Goal: Task Accomplishment & Management: Complete application form

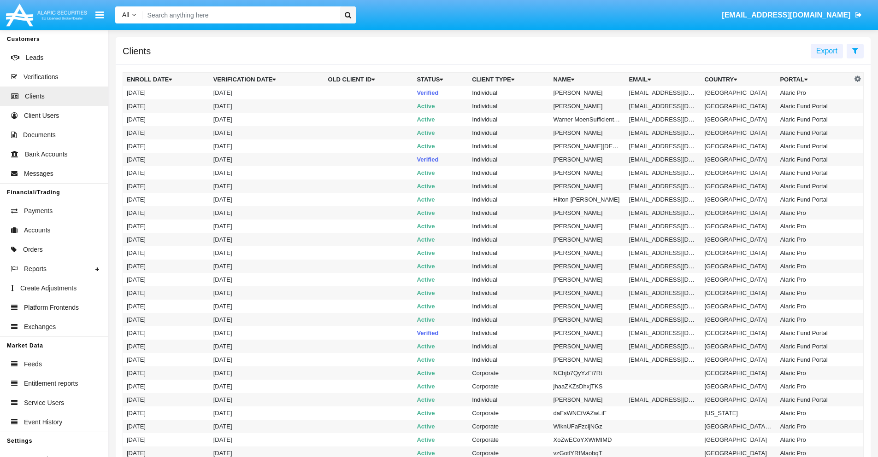
click at [855, 50] on icon at bounding box center [855, 50] width 6 height 7
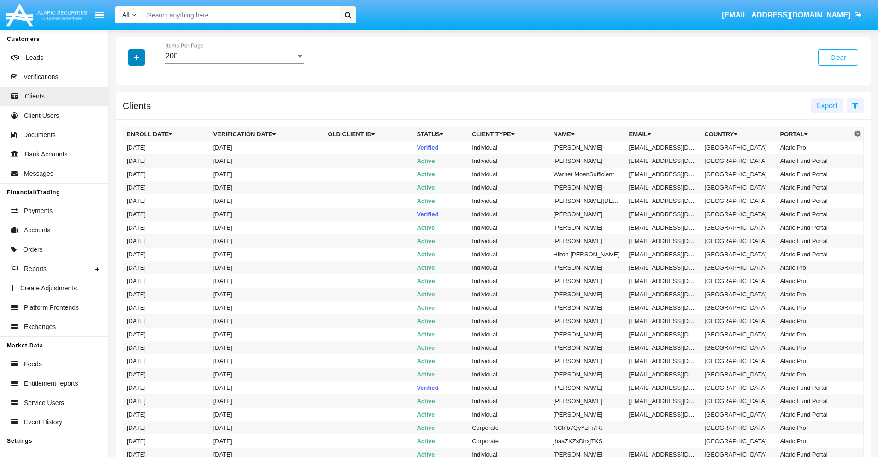
click at [136, 57] on icon "button" at bounding box center [136, 57] width 5 height 6
click at [143, 157] on span "Email" at bounding box center [143, 156] width 18 height 11
click at [127, 160] on input "Email" at bounding box center [126, 160] width 0 height 0
checkbox input "true"
click at [136, 57] on icon "button" at bounding box center [136, 57] width 5 height 6
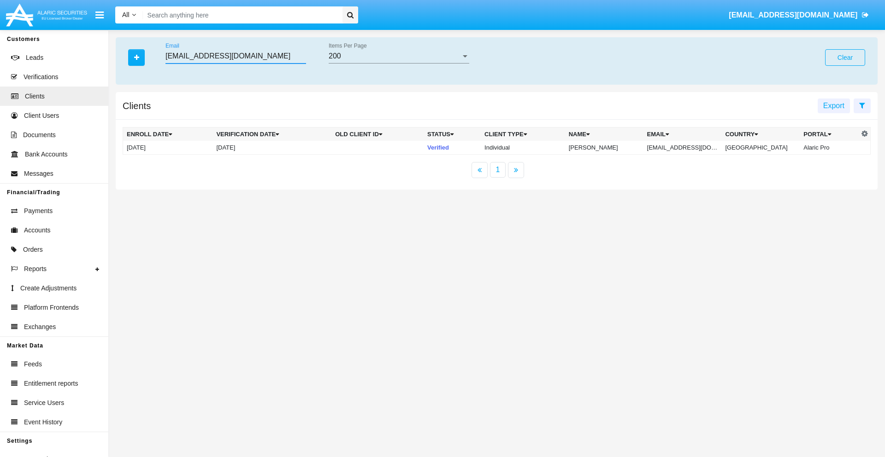
type input "k2nagsdb@4nkw8t3bpqt.biz"
click at [689, 147] on td "k2nagsdb@4nkw8t3bpqt.biz" at bounding box center [682, 148] width 78 height 14
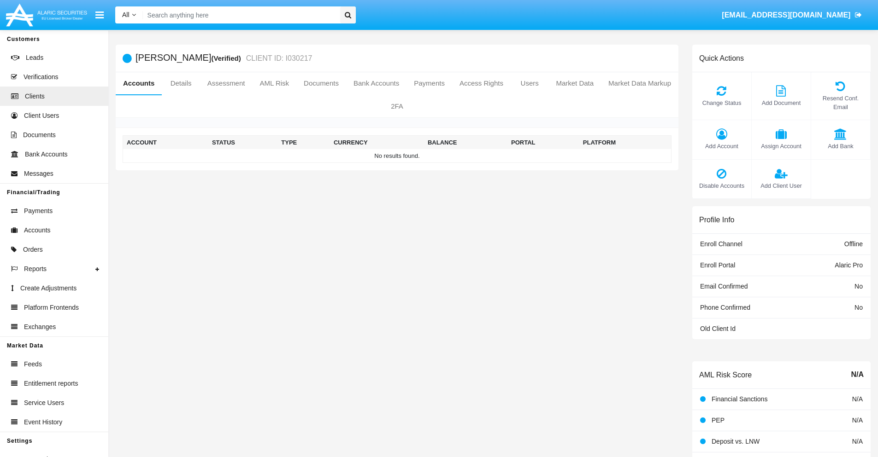
click at [721, 146] on span "Add Account" at bounding box center [722, 146] width 50 height 9
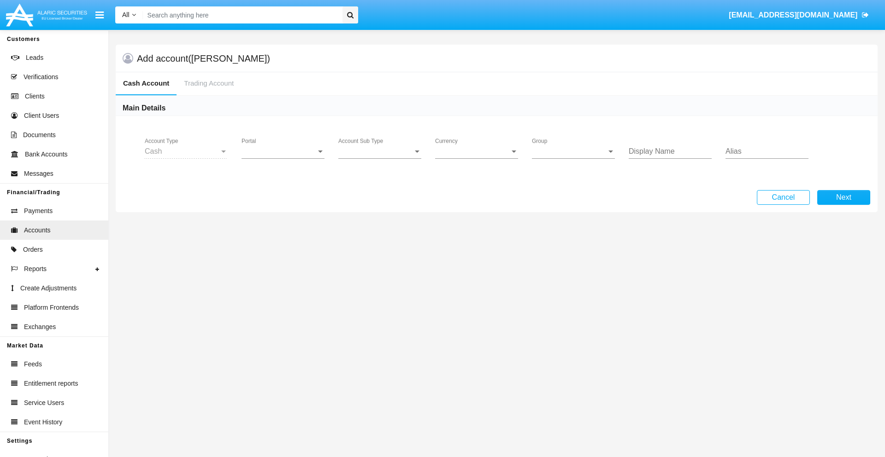
click at [283, 152] on span "Portal" at bounding box center [278, 151] width 75 height 8
click at [284, 158] on span "Alaric Pro" at bounding box center [283, 158] width 85 height 22
click at [380, 152] on span "Account Sub Type" at bounding box center [375, 151] width 75 height 8
click at [380, 158] on span "Trading Cash" at bounding box center [379, 158] width 83 height 22
click at [573, 152] on span "Group" at bounding box center [569, 151] width 75 height 8
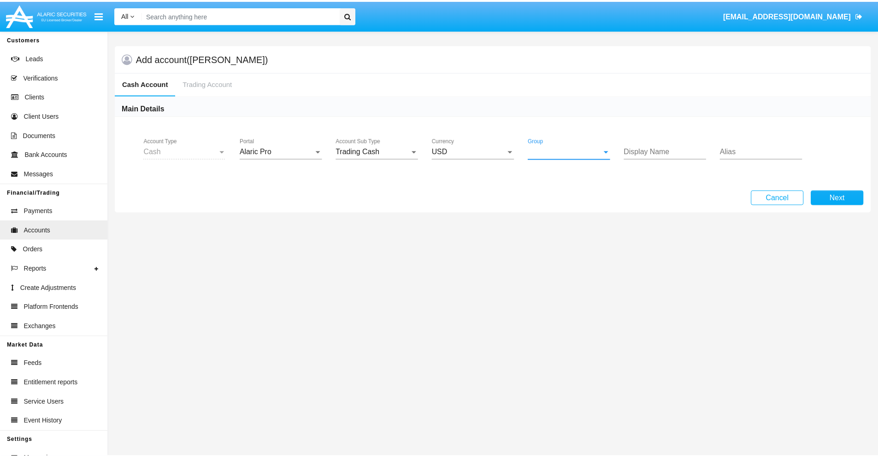
scroll to position [413, 0]
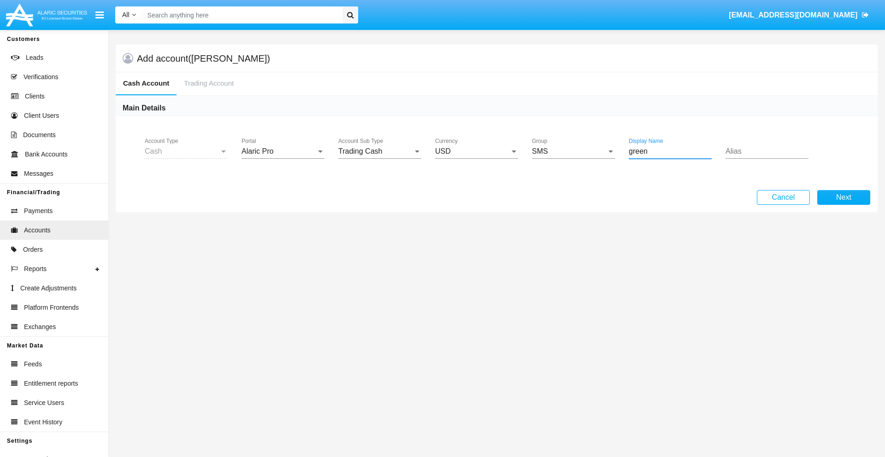
type input "green"
type input "salmon"
click at [843, 198] on button "Next" at bounding box center [843, 197] width 53 height 15
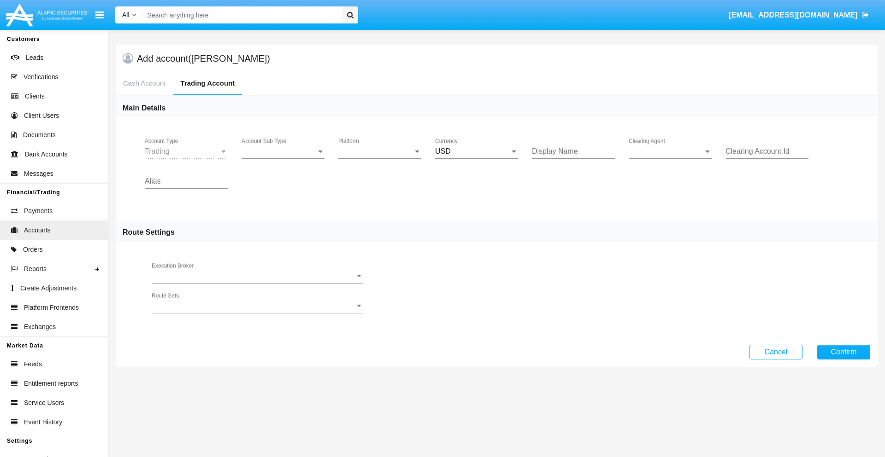
click at [283, 152] on span "Account Sub Type" at bounding box center [278, 151] width 75 height 8
click at [283, 158] on span "Trading" at bounding box center [282, 158] width 83 height 22
click at [380, 152] on span "Platform" at bounding box center [375, 151] width 75 height 8
click at [380, 158] on span "Hammer Lite" at bounding box center [379, 158] width 83 height 22
click at [670, 152] on span "Clearing Agent" at bounding box center [665, 151] width 75 height 8
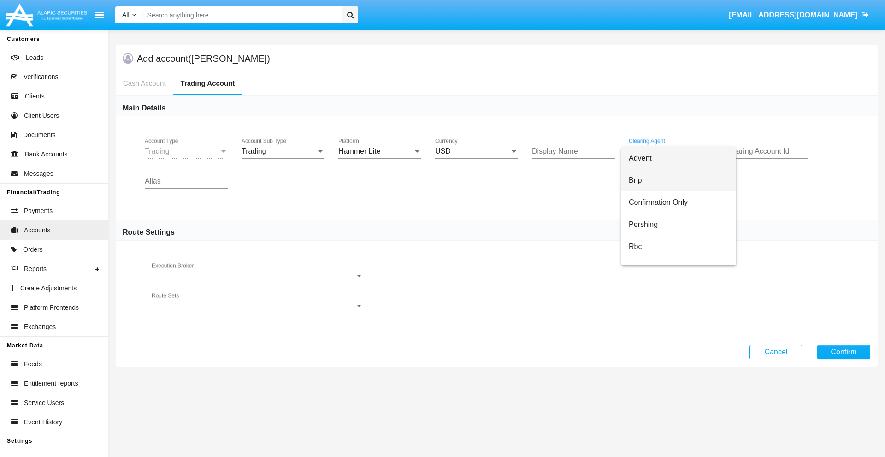
click at [678, 181] on span "Bnp" at bounding box center [678, 181] width 100 height 22
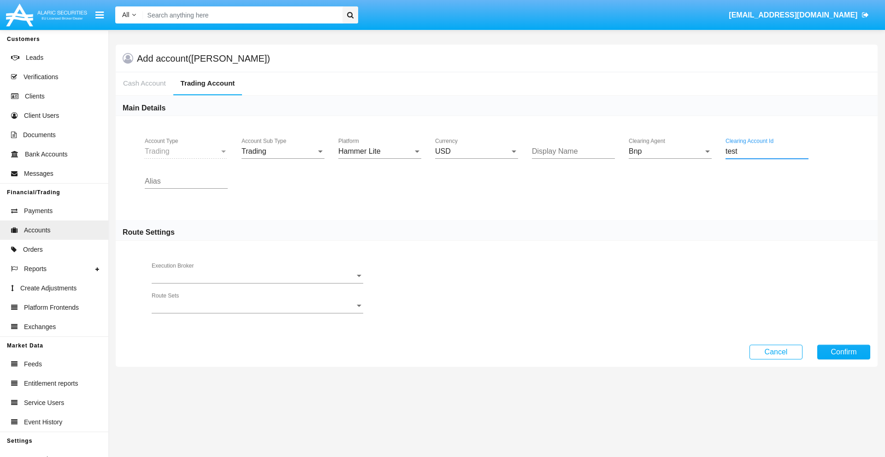
type input "test"
type input "blue"
type input "mint green"
click at [843, 352] on button "Confirm" at bounding box center [843, 352] width 53 height 15
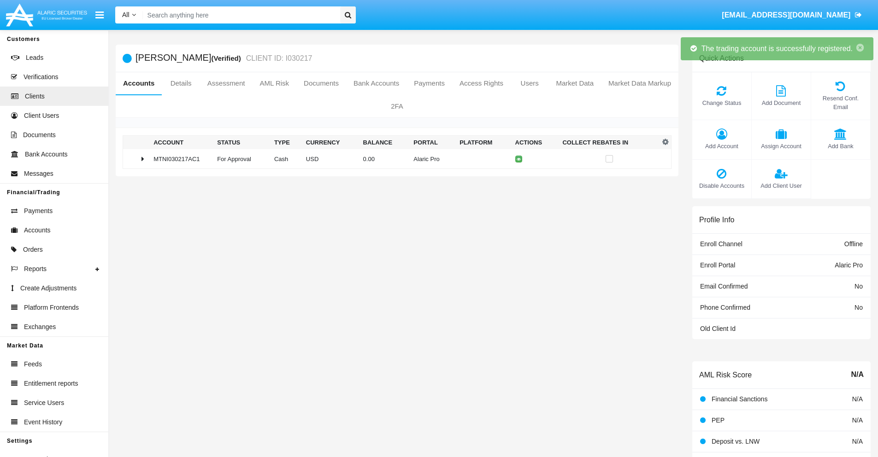
click at [393, 159] on td "0.00" at bounding box center [384, 159] width 51 height 20
click at [518, 159] on icon at bounding box center [520, 159] width 4 height 4
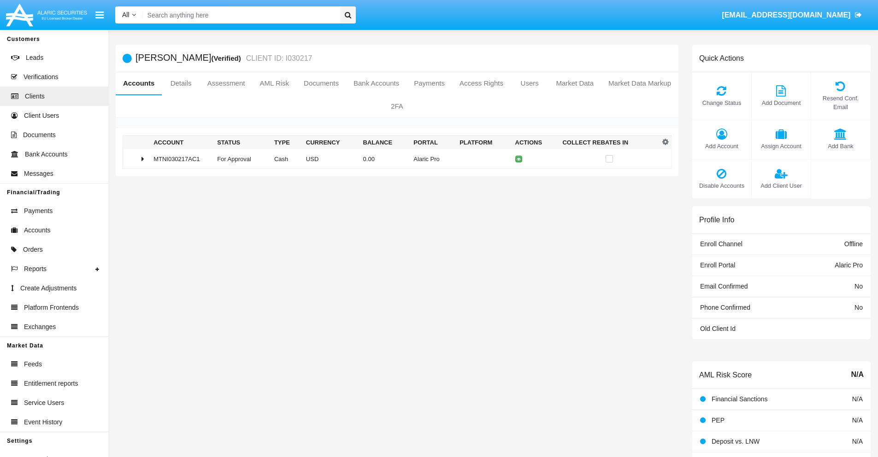
click at [393, 159] on td "0.00" at bounding box center [384, 159] width 51 height 20
click at [518, 178] on icon at bounding box center [520, 178] width 4 height 4
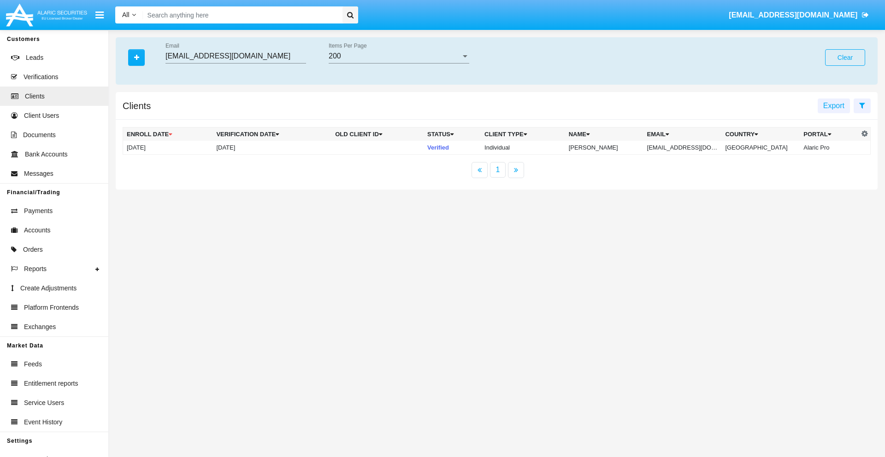
click at [844, 58] on button "Clear" at bounding box center [845, 57] width 40 height 17
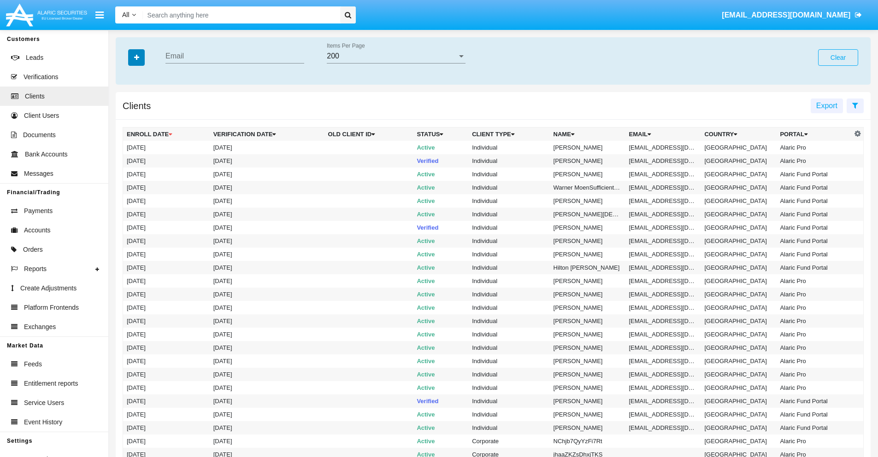
click at [136, 57] on icon "button" at bounding box center [136, 57] width 5 height 6
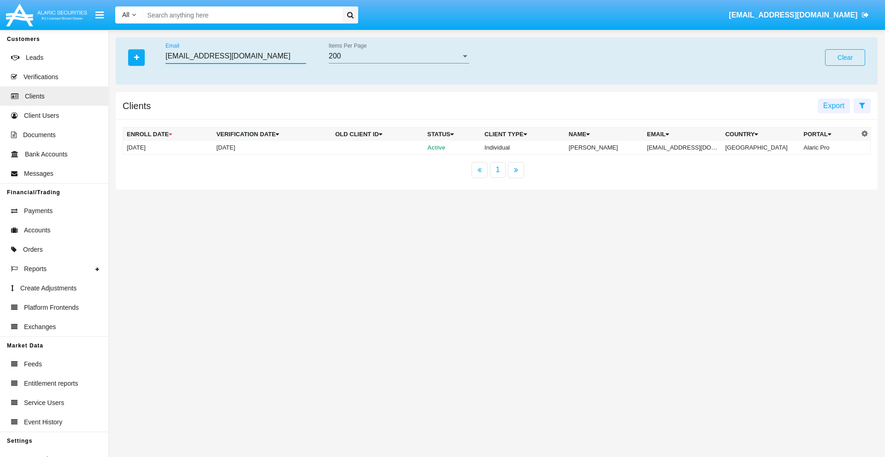
type input "2zy5td9i@6c5gxe1bh5.us"
click at [689, 147] on td "2zy5td9i@6c5gxe1bh5.us" at bounding box center [682, 148] width 78 height 14
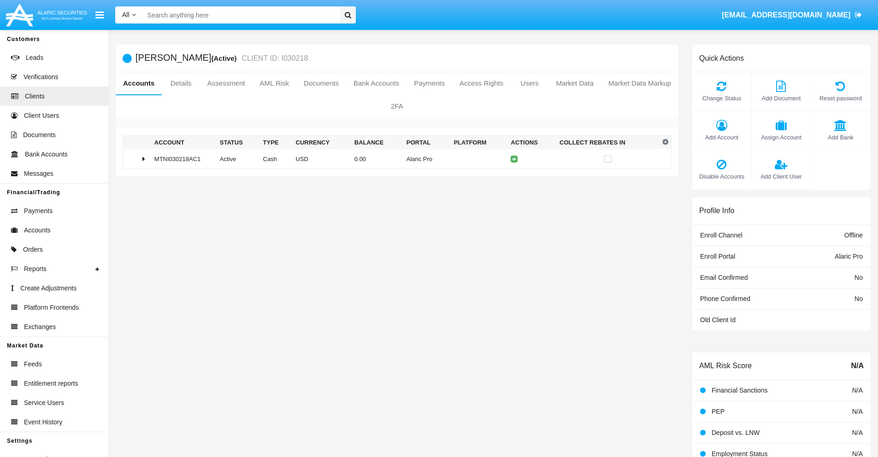
click at [721, 137] on span "Add Account" at bounding box center [722, 137] width 50 height 9
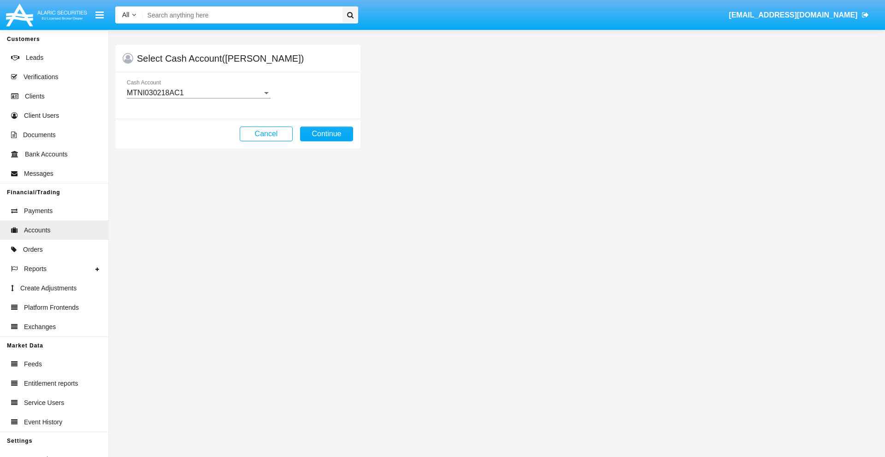
click at [198, 93] on div "MTNI030218AC1" at bounding box center [194, 93] width 135 height 8
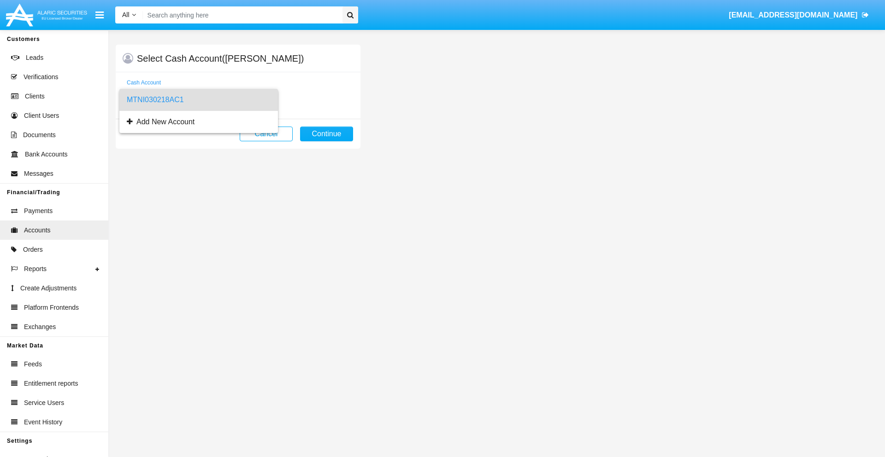
click at [198, 100] on span "MTNI030218AC1" at bounding box center [199, 100] width 144 height 22
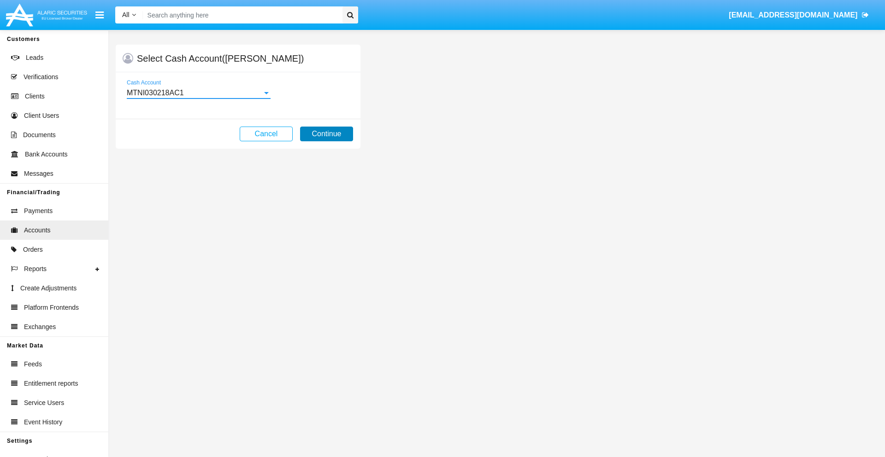
click at [326, 134] on button "Continue" at bounding box center [326, 134] width 53 height 15
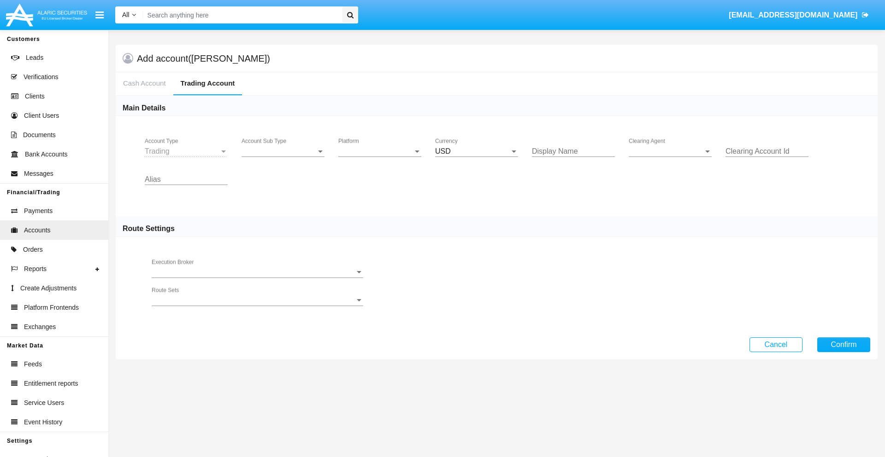
click at [283, 152] on span "Account Sub Type" at bounding box center [278, 151] width 75 height 8
click at [283, 158] on span "Trading" at bounding box center [282, 158] width 83 height 22
click at [380, 152] on span "Platform" at bounding box center [375, 151] width 75 height 8
click at [380, 158] on span "Hammer Lite" at bounding box center [379, 158] width 83 height 22
click at [670, 152] on span "Clearing Agent" at bounding box center [665, 151] width 75 height 8
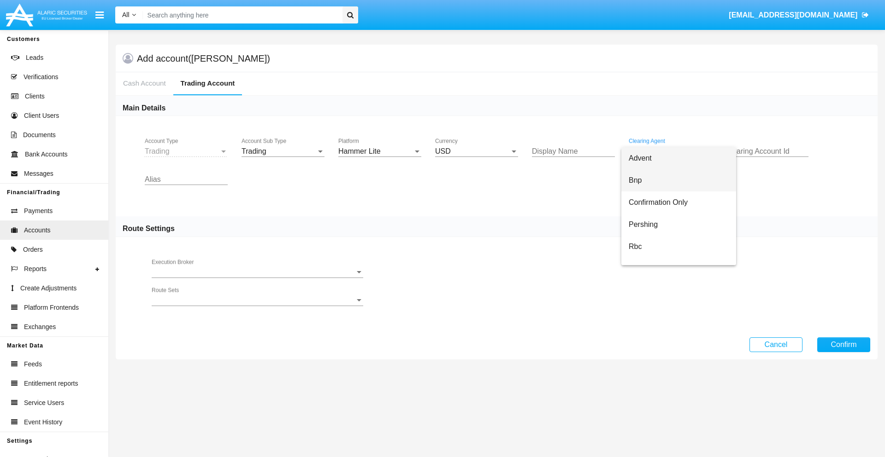
click at [678, 181] on span "Bnp" at bounding box center [678, 181] width 100 height 22
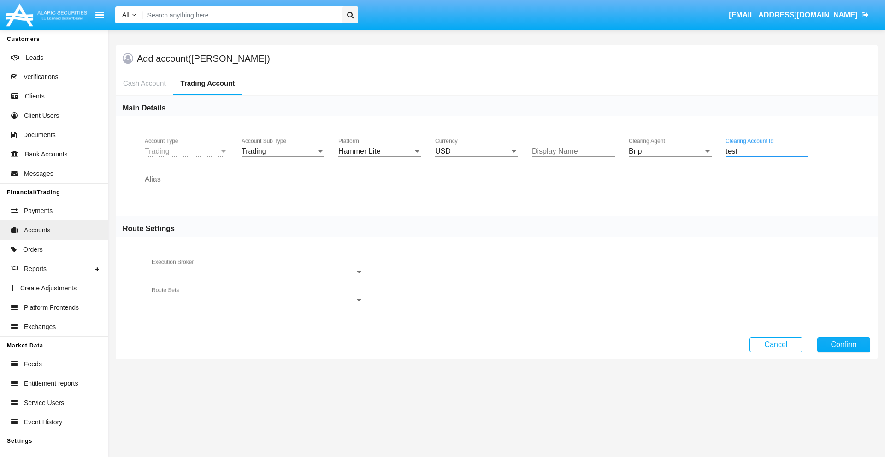
type input "test"
type input "tan"
type input "salmon"
click at [843, 345] on button "Confirm" at bounding box center [843, 345] width 53 height 15
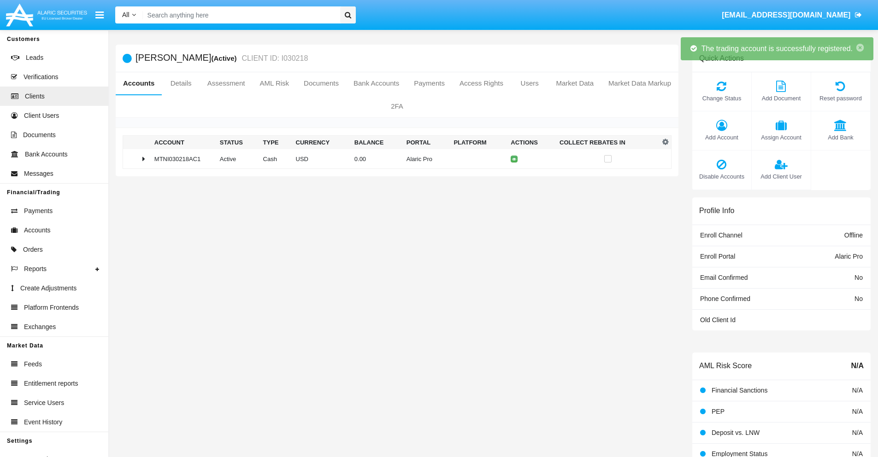
click at [393, 159] on td "0.00" at bounding box center [377, 159] width 52 height 20
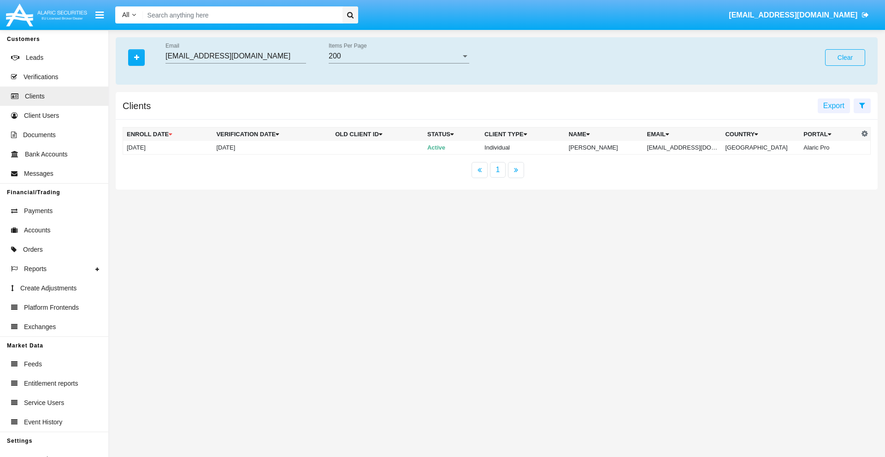
click at [844, 58] on button "Clear" at bounding box center [845, 57] width 40 height 17
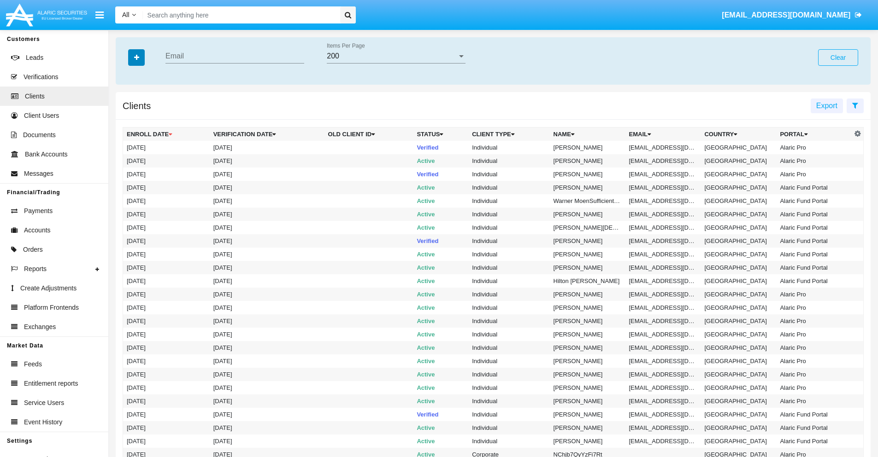
click at [136, 57] on icon "button" at bounding box center [136, 57] width 5 height 6
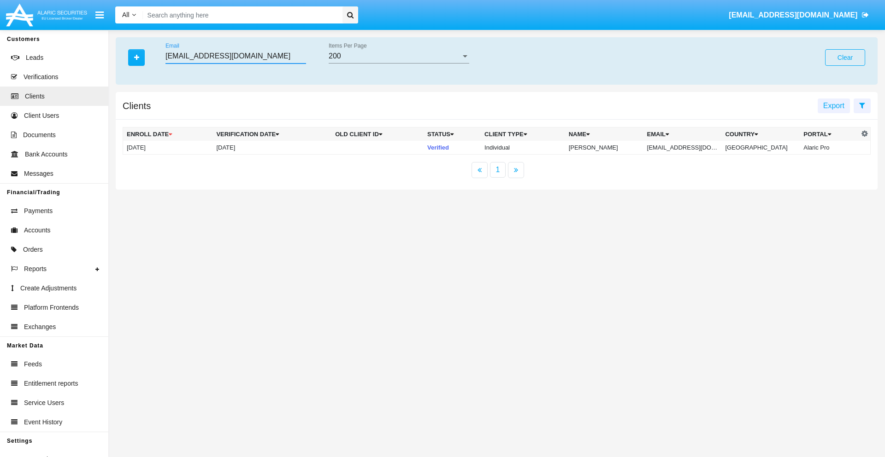
type input "7tp7p392n@3i1ycc-s9i512.mil"
click at [688, 147] on td "7tp7p392n@3i1ycc-s9i512.mil" at bounding box center [682, 148] width 78 height 14
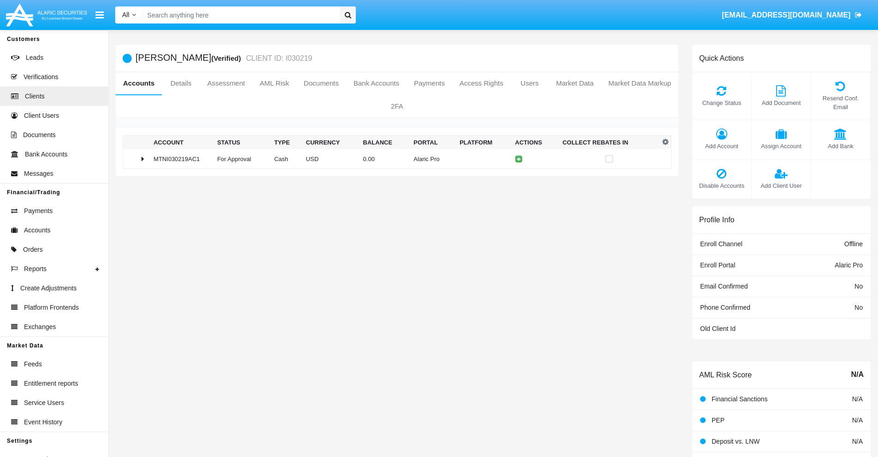
click at [721, 103] on span "Change Status" at bounding box center [722, 103] width 50 height 9
